Goal: Ask a question

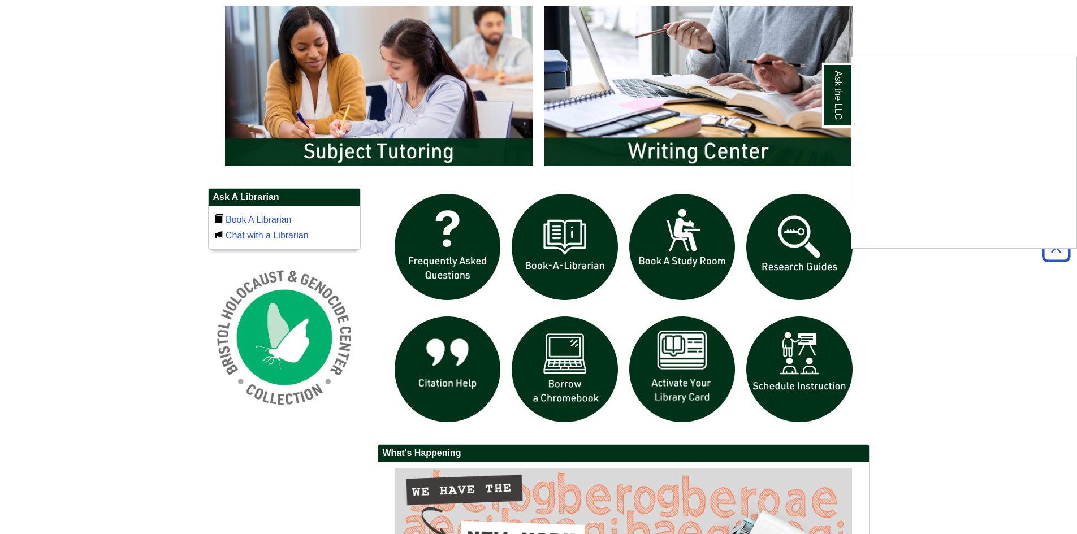
scroll to position [622, 0]
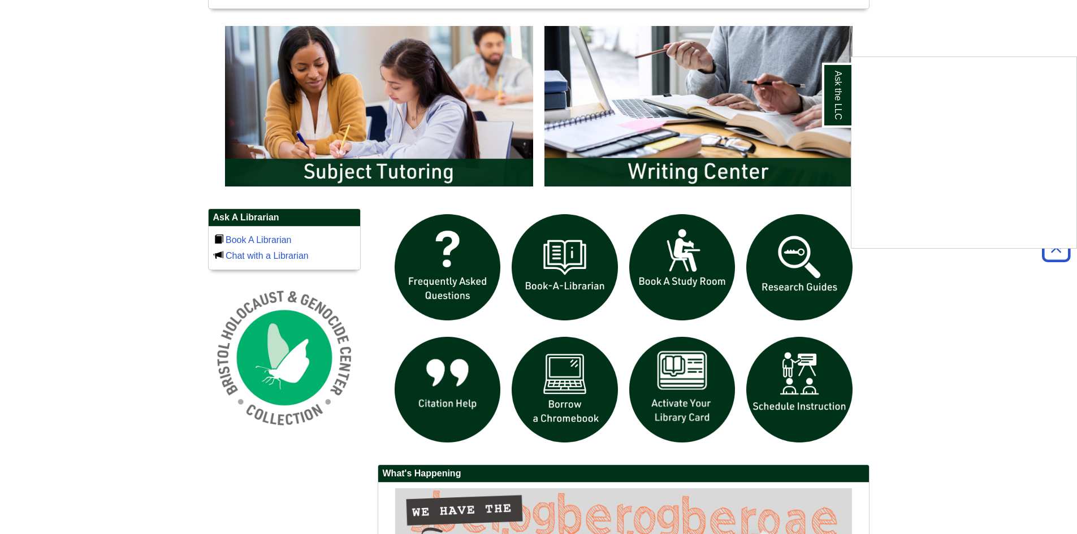
click at [386, 120] on div "Ask the LLC" at bounding box center [538, 267] width 1077 height 534
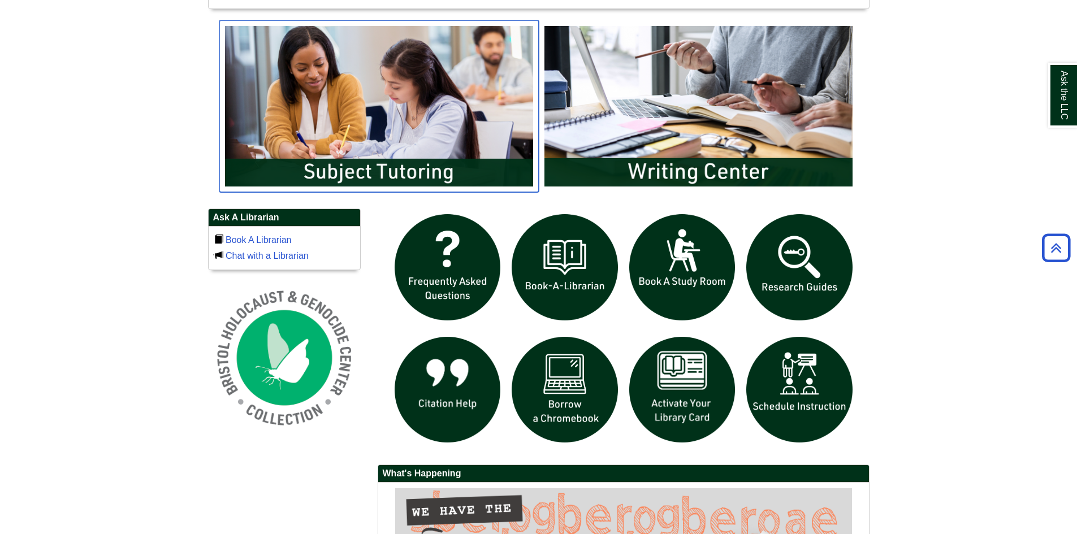
click at [373, 156] on img "slideshow" at bounding box center [379, 106] width 320 height 172
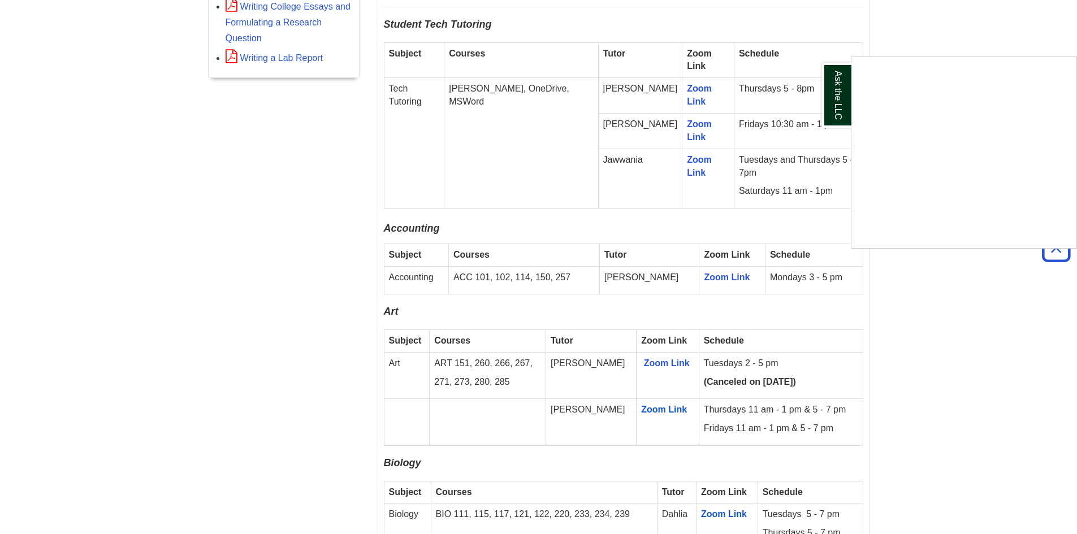
scroll to position [735, 0]
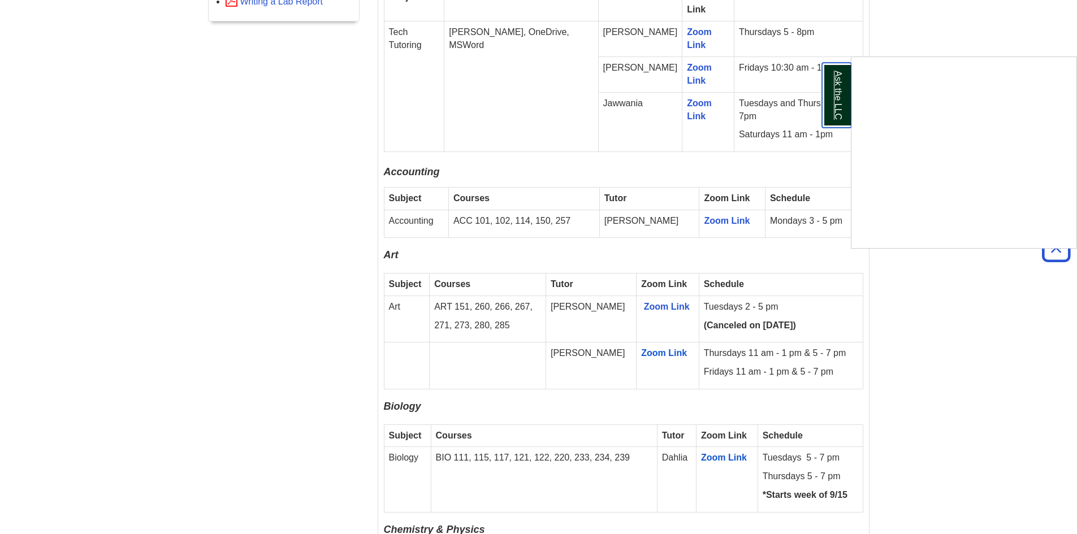
click at [827, 100] on link "Ask the LLC" at bounding box center [836, 95] width 29 height 65
click at [1073, 118] on link "Ask the LLC" at bounding box center [1062, 95] width 29 height 65
click at [827, 113] on link "Ask the LLC" at bounding box center [836, 95] width 29 height 65
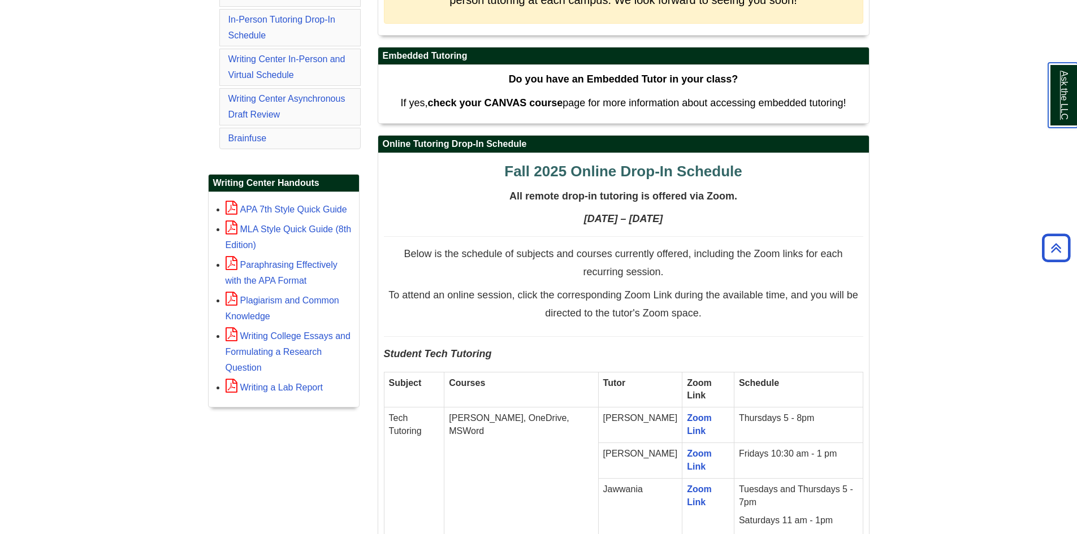
scroll to position [339, 0]
